Goal: Download file/media

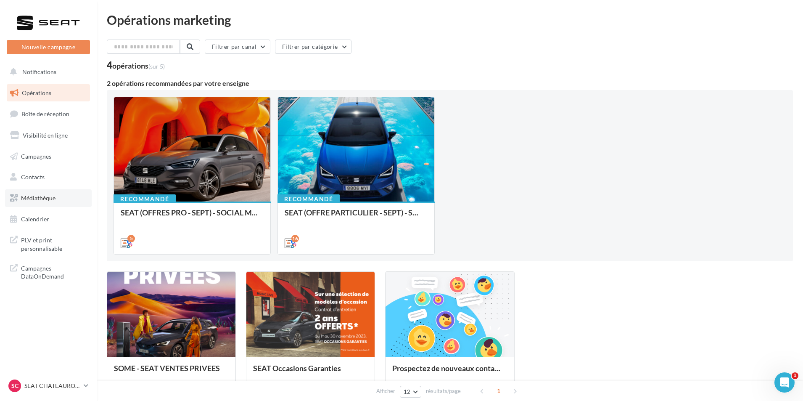
click at [58, 198] on link "Médiathèque" at bounding box center [48, 198] width 87 height 18
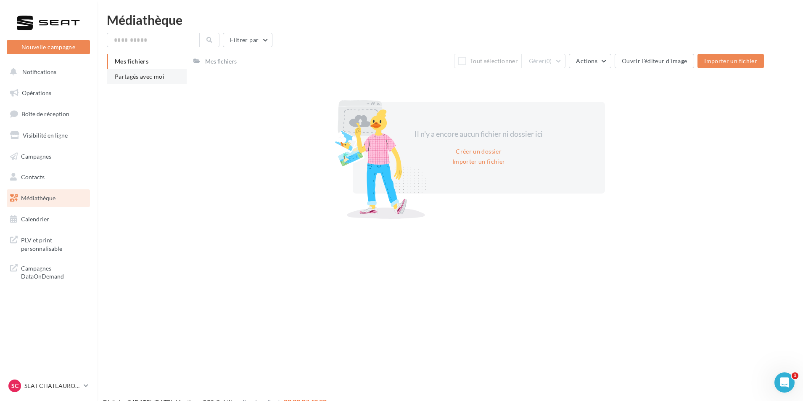
click at [147, 78] on span "Partagés avec moi" at bounding box center [140, 76] width 50 height 7
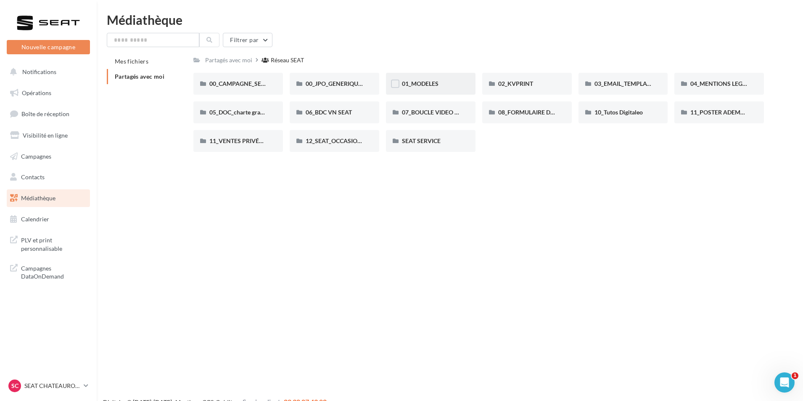
click at [468, 83] on div "01_MODELES" at bounding box center [431, 84] width 90 height 22
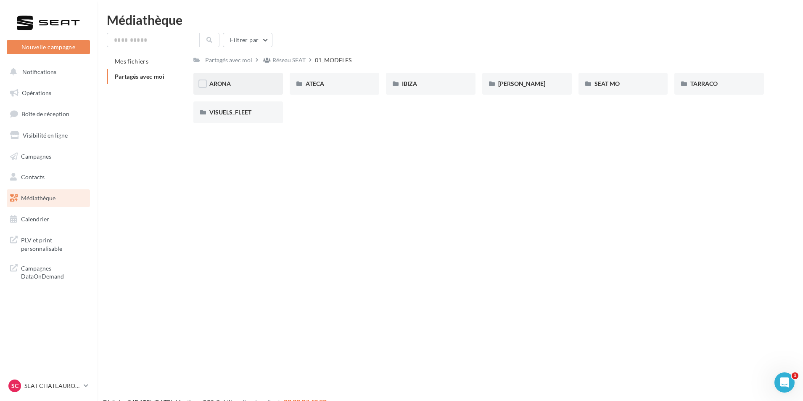
click at [247, 87] on div "ARONA" at bounding box center [238, 83] width 58 height 8
click at [258, 84] on div "01-IMAGES" at bounding box center [238, 83] width 58 height 8
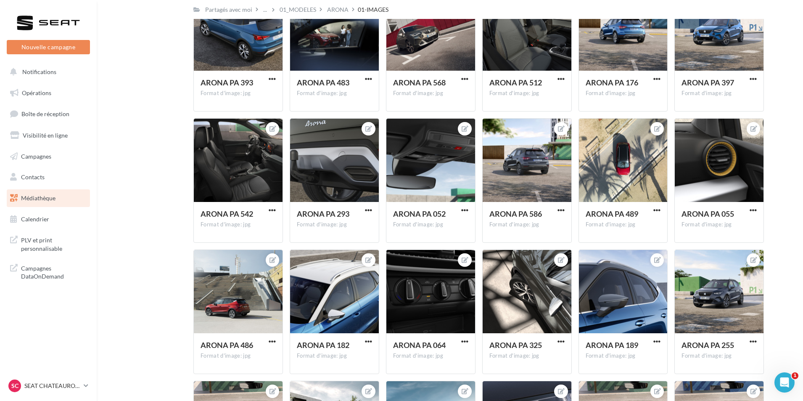
scroll to position [354, 0]
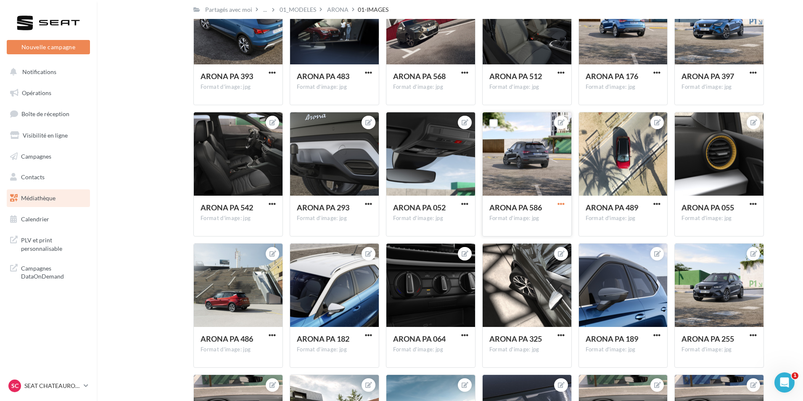
click at [562, 205] on span "button" at bounding box center [560, 203] width 7 height 7
click at [527, 243] on button "Télécharger" at bounding box center [521, 243] width 89 height 22
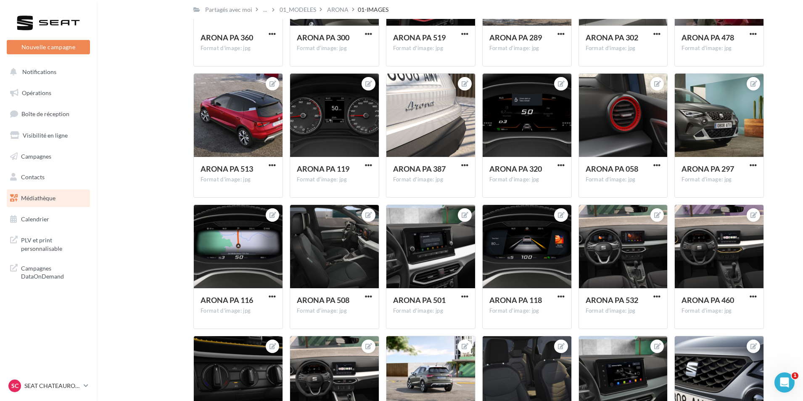
scroll to position [1492, 0]
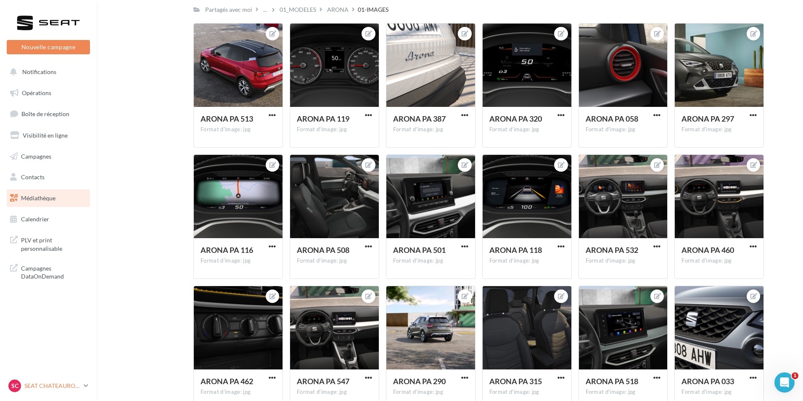
click at [48, 378] on link "SC SEAT [GEOGRAPHIC_DATA] seat-[GEOGRAPHIC_DATA]-36007" at bounding box center [48, 385] width 83 height 16
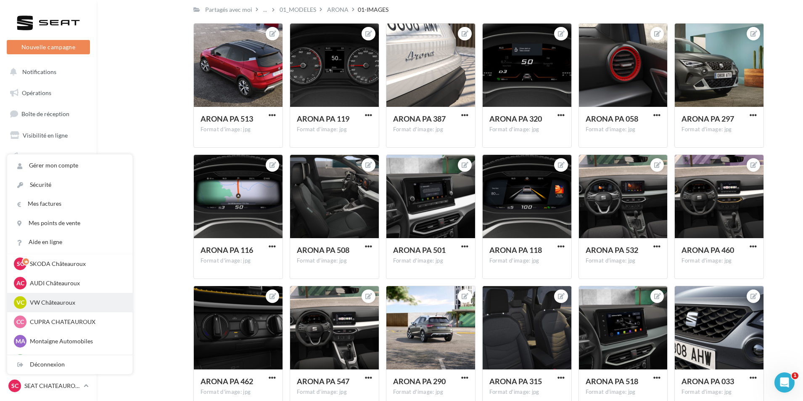
scroll to position [42, 0]
click at [76, 324] on p "Montaigne Automobiles" at bounding box center [76, 322] width 92 height 8
